Goal: Task Accomplishment & Management: Use online tool/utility

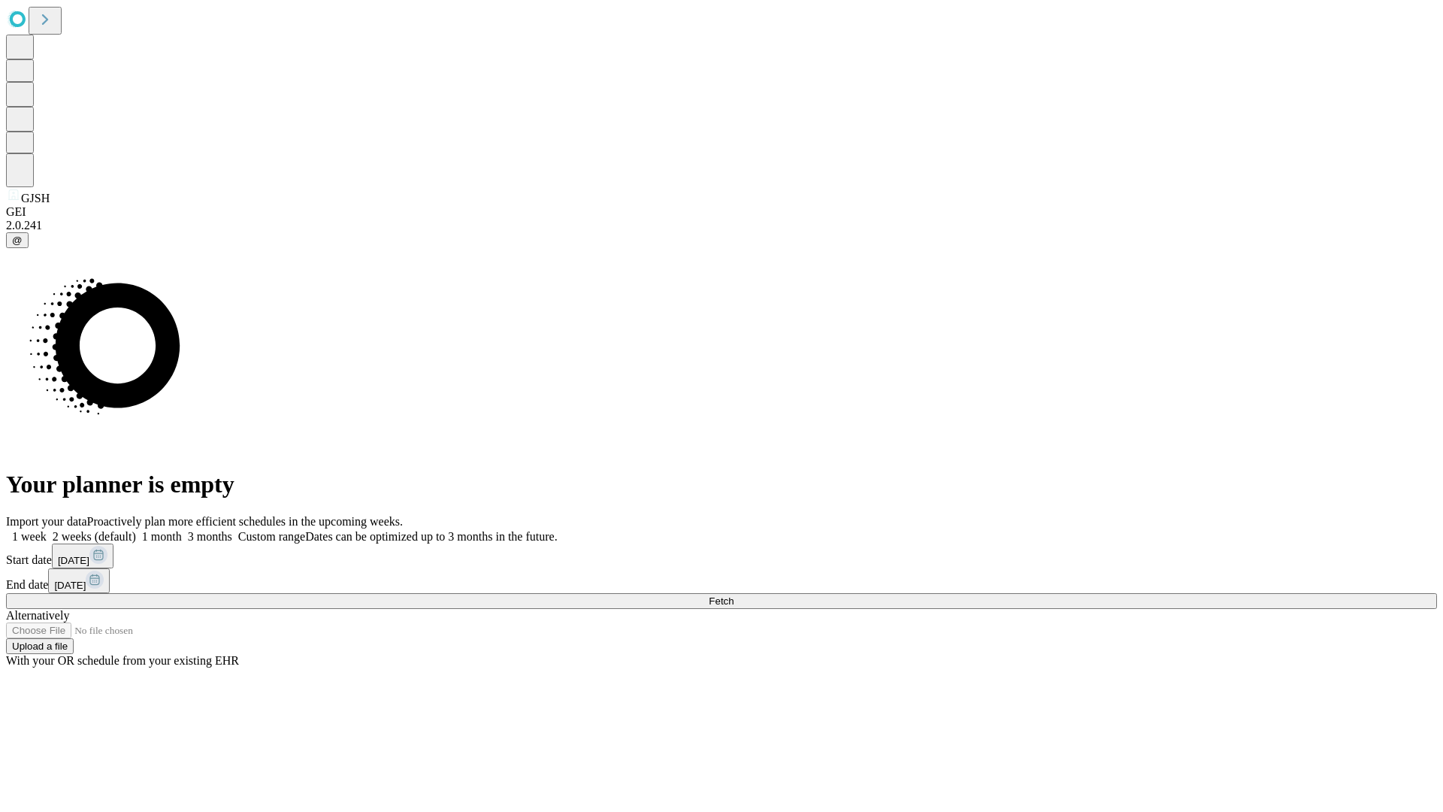
click at [733, 595] on span "Fetch" at bounding box center [721, 600] width 25 height 11
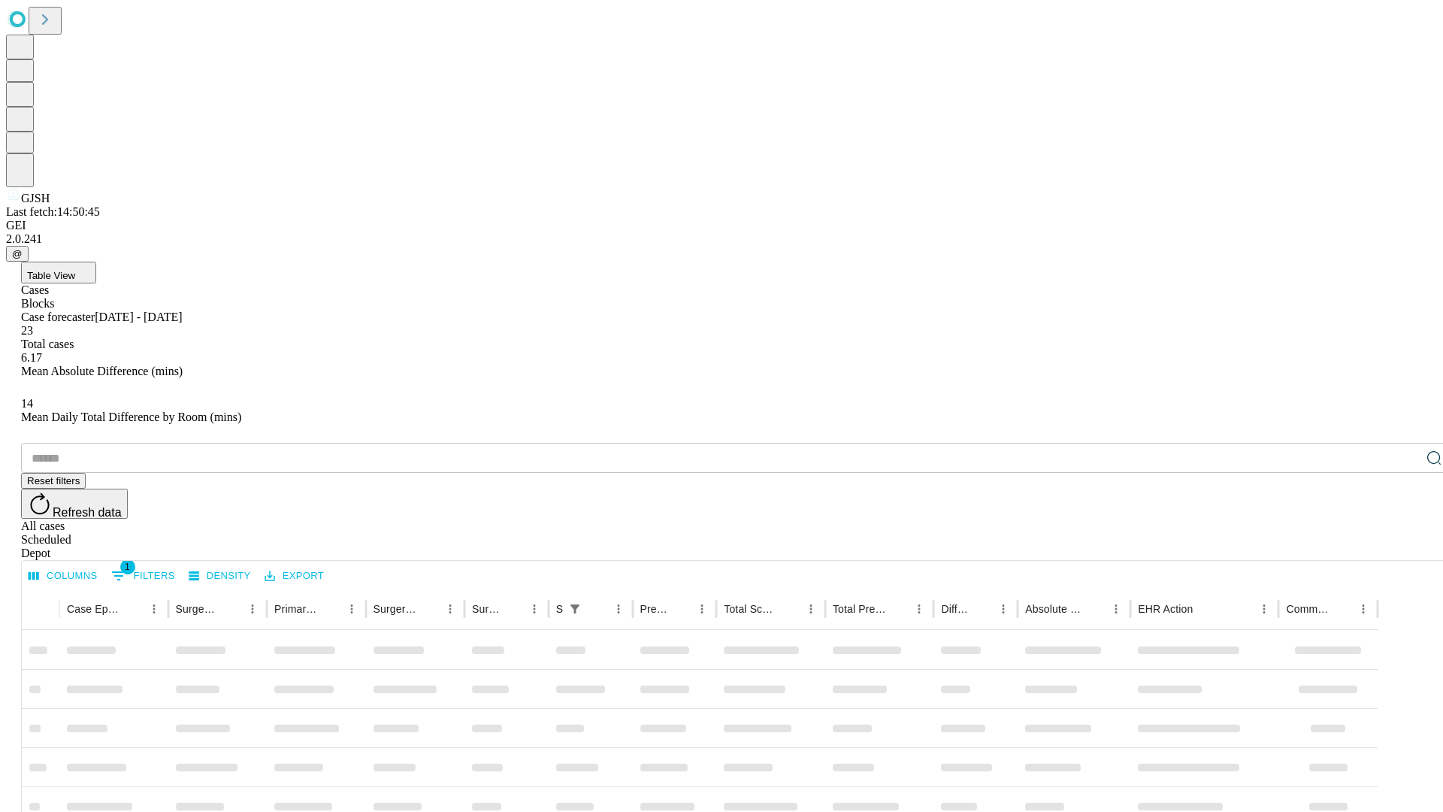
click at [1404, 546] on div "Depot" at bounding box center [736, 553] width 1431 height 14
